Goal: Task Accomplishment & Management: Complete application form

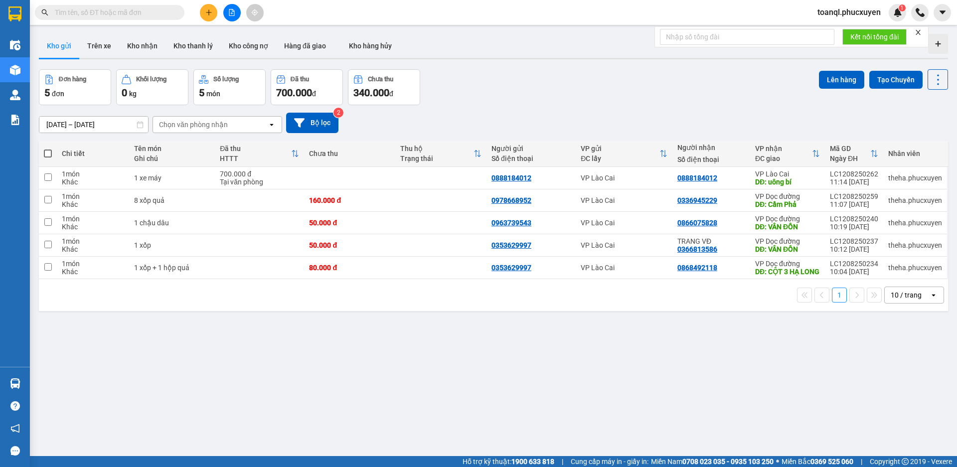
click at [210, 11] on icon "plus" at bounding box center [208, 12] width 7 height 7
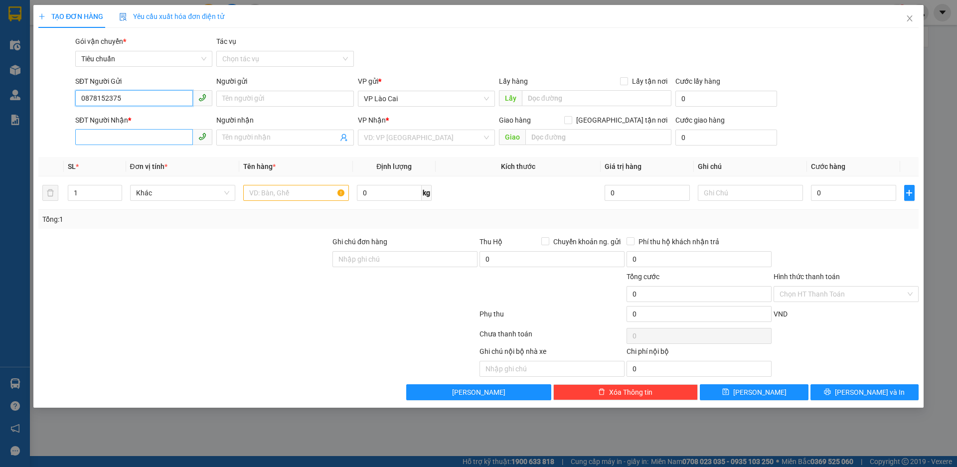
type input "0878152375"
click at [120, 130] on input "SĐT Người Nhận *" at bounding box center [134, 137] width 118 height 16
type input "096618899"
click at [394, 147] on div "VP Nhận * VD: VP [GEOGRAPHIC_DATA]" at bounding box center [426, 132] width 137 height 35
click at [392, 136] on input "search" at bounding box center [423, 137] width 118 height 15
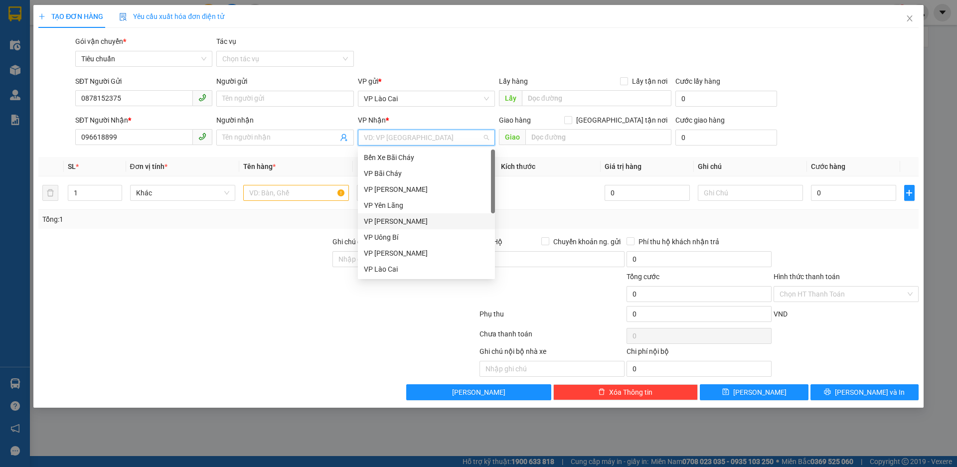
scroll to position [159, 0]
click at [385, 265] on div "VP Dọc đường" at bounding box center [426, 269] width 125 height 11
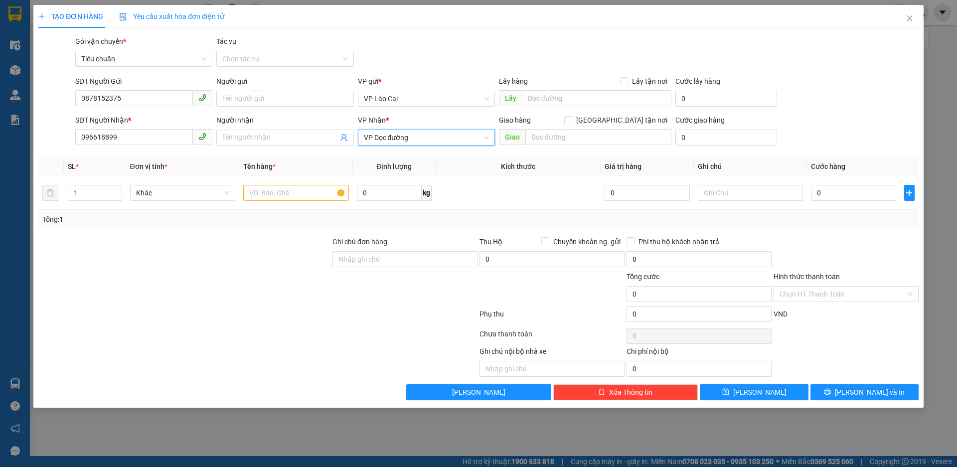
click at [577, 147] on div "Giao hàng [GEOGRAPHIC_DATA] tận nơi [GEOGRAPHIC_DATA]" at bounding box center [585, 132] width 172 height 35
click at [590, 108] on div "Lấy hàng Lấy tận nơi Lấy" at bounding box center [585, 93] width 172 height 35
click at [579, 122] on div "Giao hàng [GEOGRAPHIC_DATA] tận nơi" at bounding box center [585, 120] width 172 height 11
click at [575, 148] on div "Giao hàng [GEOGRAPHIC_DATA] tận nơi [GEOGRAPHIC_DATA]" at bounding box center [585, 132] width 172 height 35
click at [542, 133] on input "text" at bounding box center [598, 137] width 146 height 16
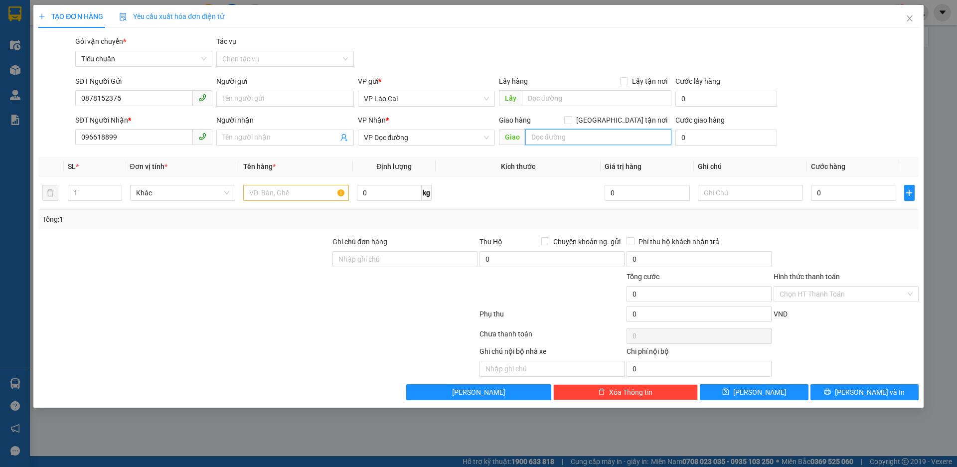
type input "D"
type input "Đ"
type input "D"
type input "[GEOGRAPHIC_DATA]"
click at [287, 203] on td at bounding box center [296, 192] width 114 height 33
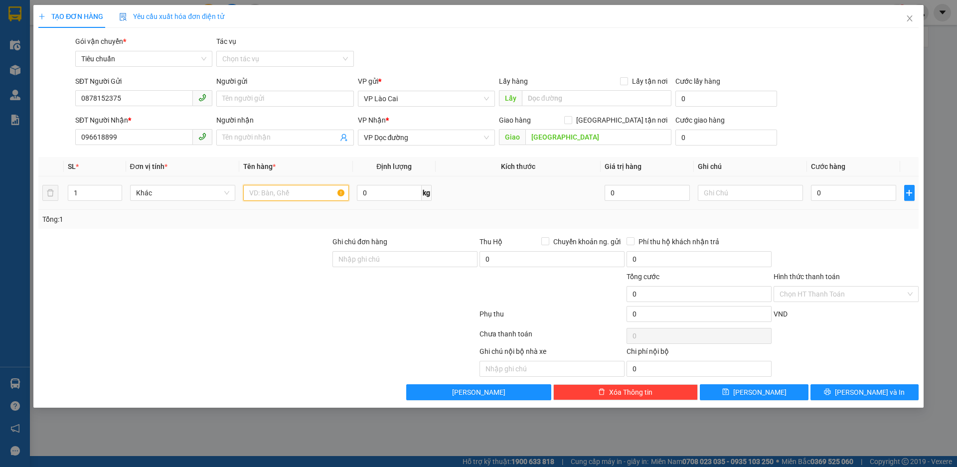
click at [287, 192] on input "text" at bounding box center [296, 193] width 106 height 16
type input "1 sọt dán liền 1 hộp"
click at [852, 192] on input "0" at bounding box center [853, 193] width 85 height 16
type input "7"
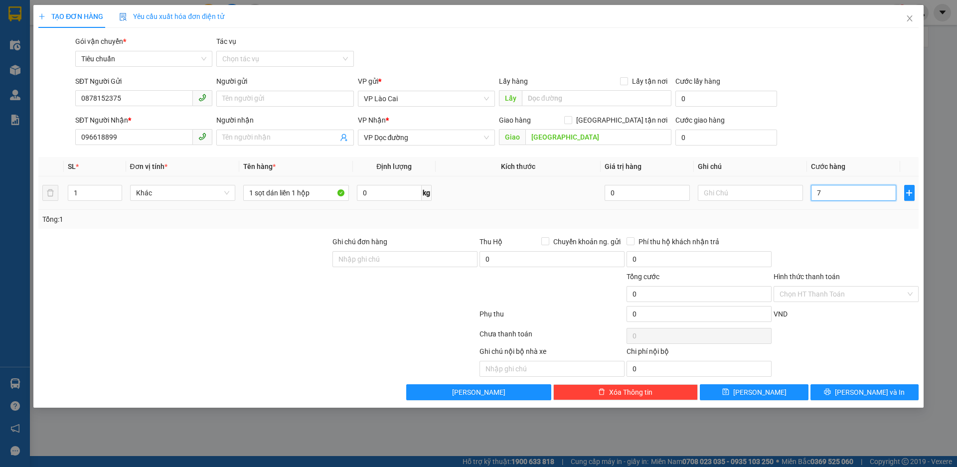
type input "7"
type input "701"
click at [818, 236] on div at bounding box center [845, 253] width 147 height 35
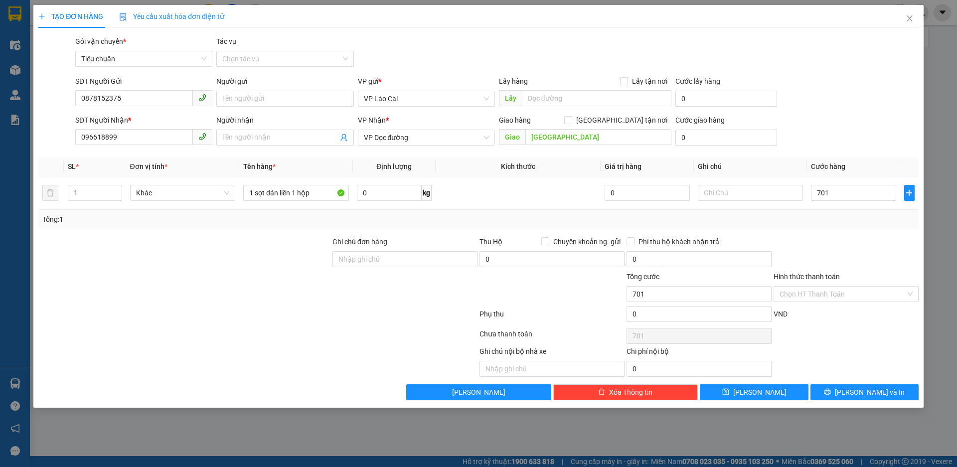
type input "701.000"
click at [826, 194] on input "701.000" at bounding box center [853, 193] width 85 height 16
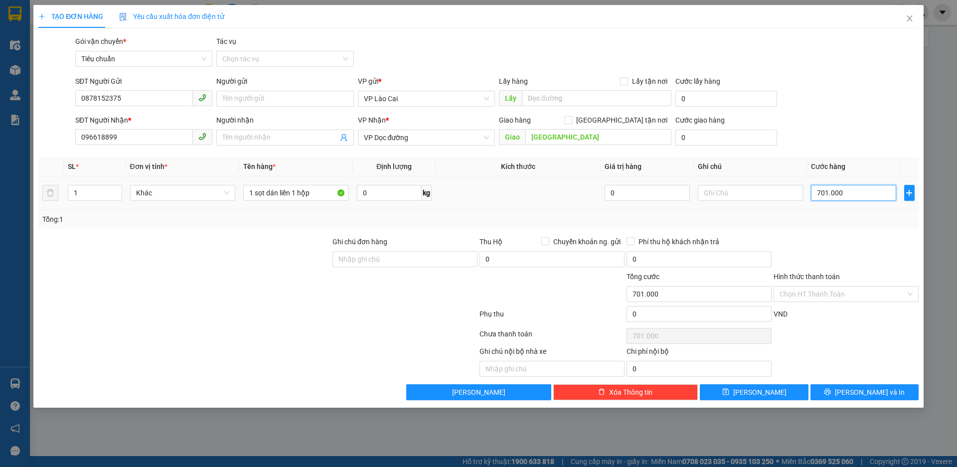
type input "7"
type input "70"
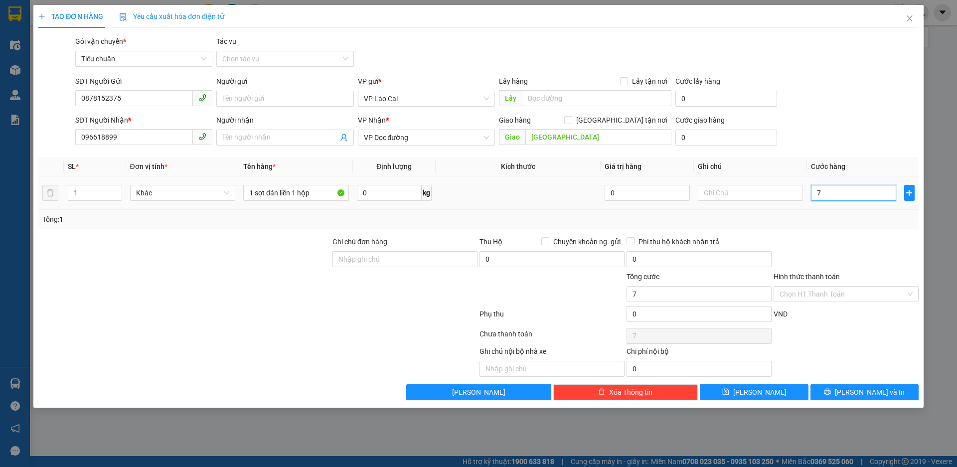
type input "70"
type input "70.000"
click at [823, 240] on div at bounding box center [845, 253] width 147 height 35
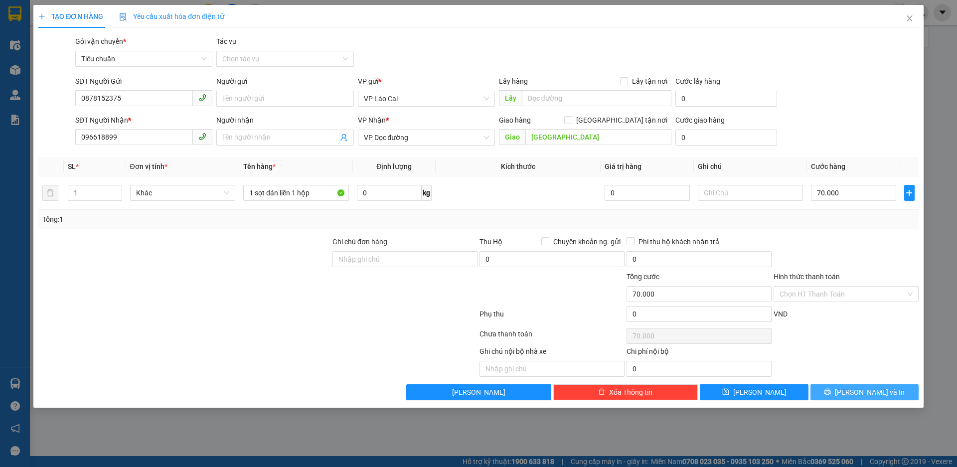
click at [856, 387] on span "[PERSON_NAME] và In" at bounding box center [870, 392] width 70 height 11
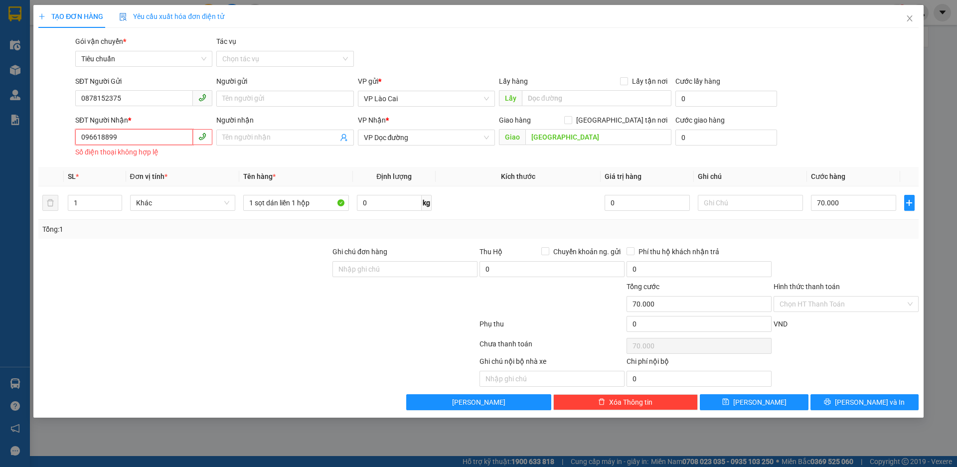
click at [165, 142] on input "096618899" at bounding box center [134, 137] width 118 height 16
click at [89, 138] on input "096618899" at bounding box center [134, 137] width 118 height 16
click at [106, 141] on input "096618899" at bounding box center [134, 137] width 118 height 16
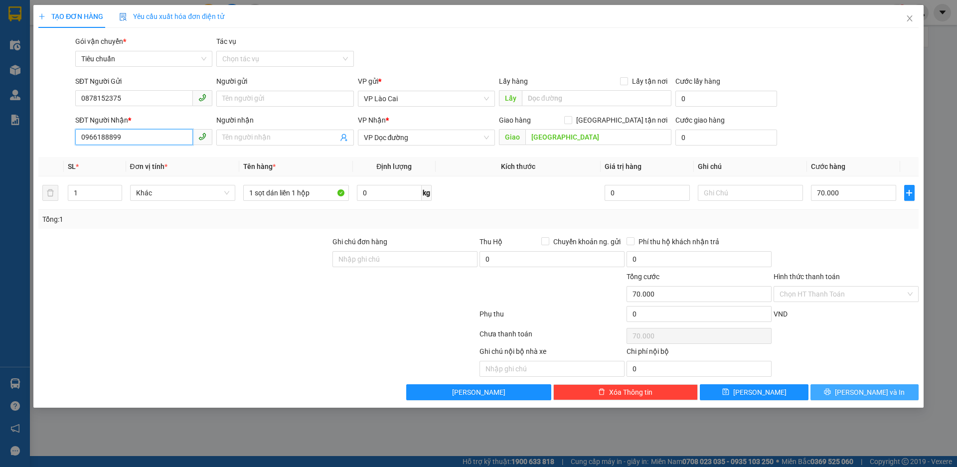
type input "0966188899"
click at [834, 393] on button "[PERSON_NAME] và In" at bounding box center [864, 392] width 108 height 16
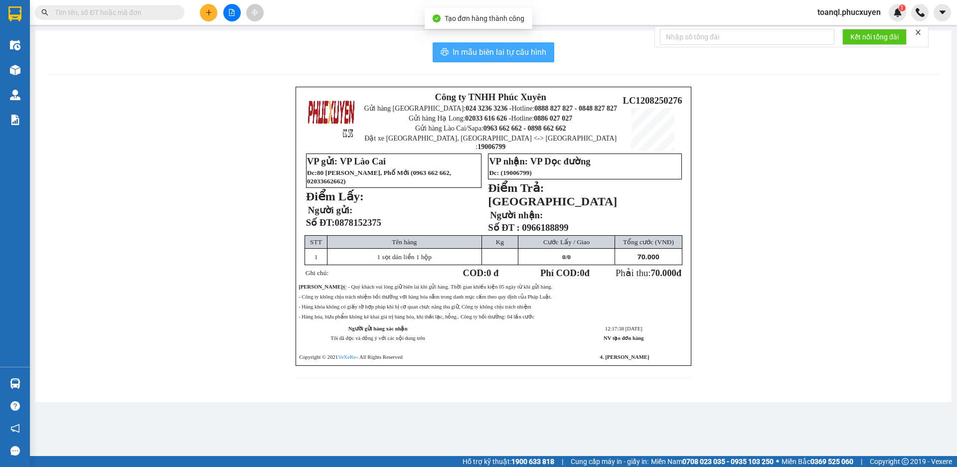
click at [476, 53] on span "In mẫu biên lai tự cấu hình" at bounding box center [499, 52] width 94 height 12
